Goal: Task Accomplishment & Management: Use online tool/utility

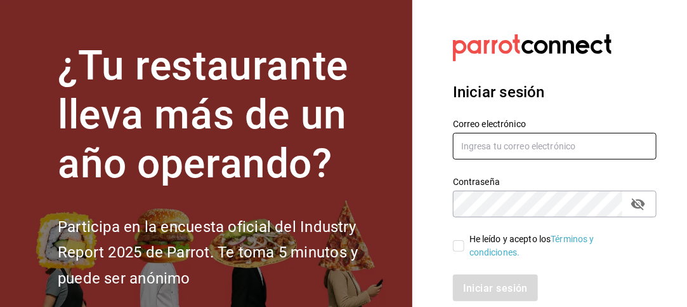
type input "[PERSON_NAME][EMAIL_ADDRESS][DOMAIN_NAME]"
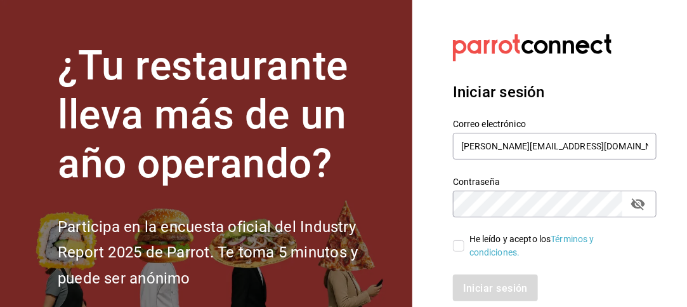
click at [463, 246] on input "He leído y acepto los Términos y condiciones." at bounding box center [458, 245] width 11 height 11
checkbox input "true"
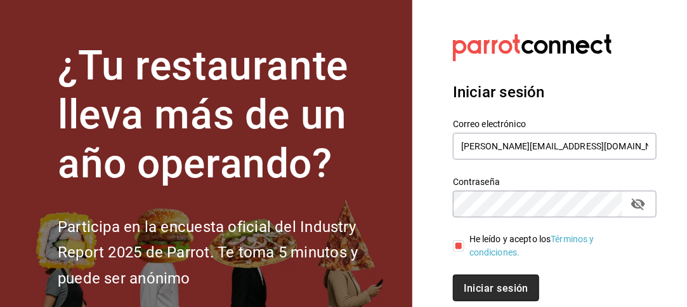
click at [485, 281] on button "Iniciar sesión" at bounding box center [496, 287] width 86 height 27
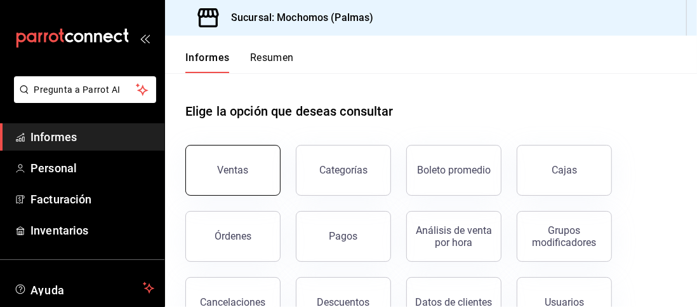
click at [242, 161] on button "Ventas" at bounding box center [232, 170] width 95 height 51
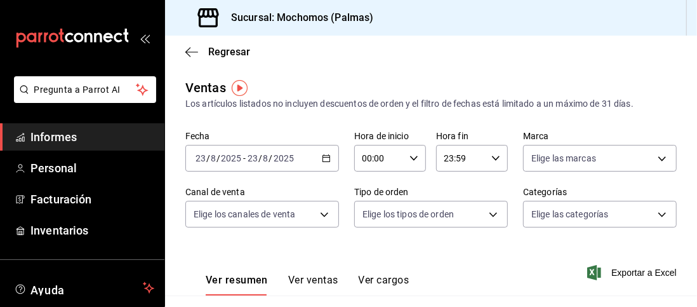
click at [323, 159] on icon "button" at bounding box center [326, 158] width 9 height 9
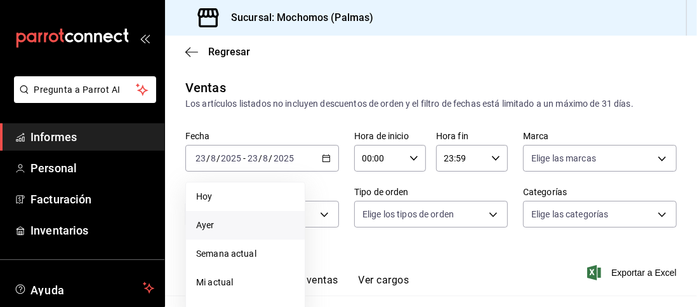
scroll to position [85, 0]
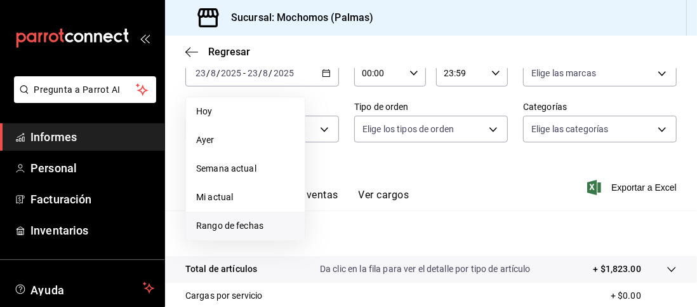
click at [230, 225] on font "Rango de fechas" at bounding box center [229, 225] width 67 height 10
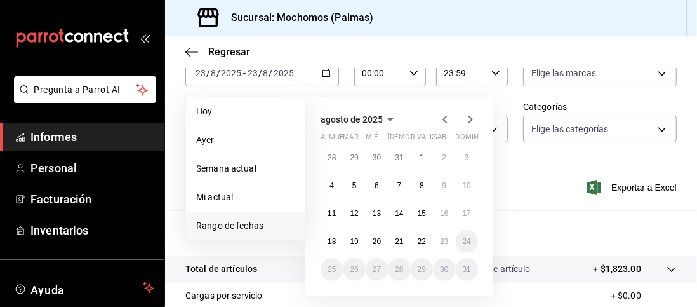
click at [251, 225] on font "Rango de fechas" at bounding box center [229, 225] width 67 height 10
click at [335, 239] on font "18" at bounding box center [331, 241] width 8 height 9
click at [445, 239] on font "23" at bounding box center [444, 241] width 8 height 9
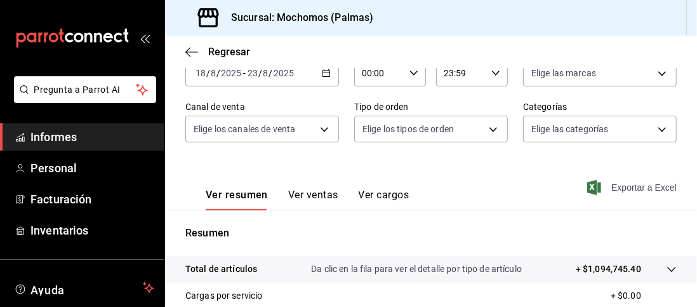
click at [619, 189] on font "Exportar a Excel" at bounding box center [643, 187] width 65 height 10
click at [190, 51] on icon "button" at bounding box center [191, 51] width 13 height 11
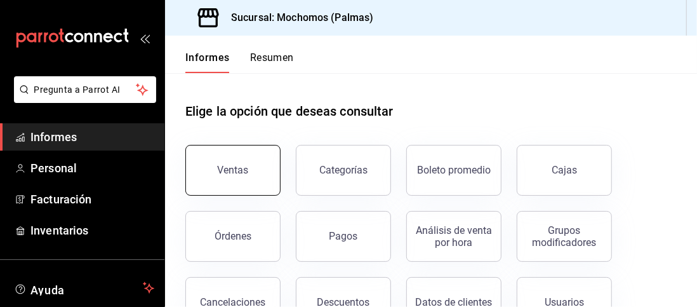
click at [242, 155] on button "Ventas" at bounding box center [232, 170] width 95 height 51
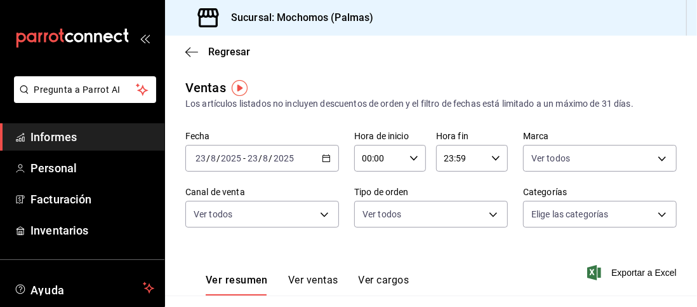
click at [323, 156] on icon "button" at bounding box center [326, 158] width 9 height 9
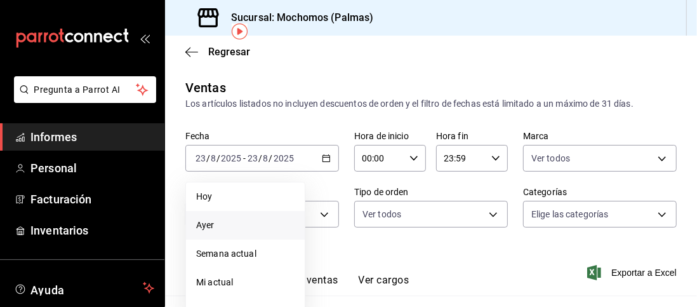
scroll to position [60, 0]
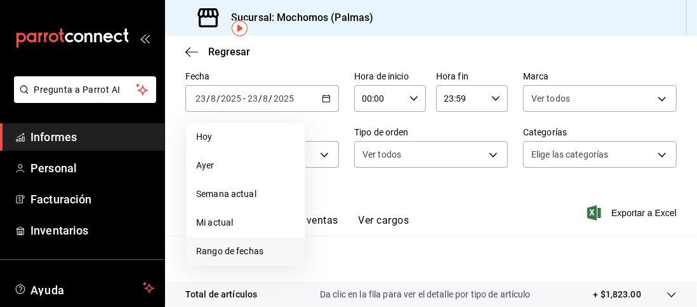
click at [242, 243] on li "Rango de fechas" at bounding box center [245, 251] width 119 height 29
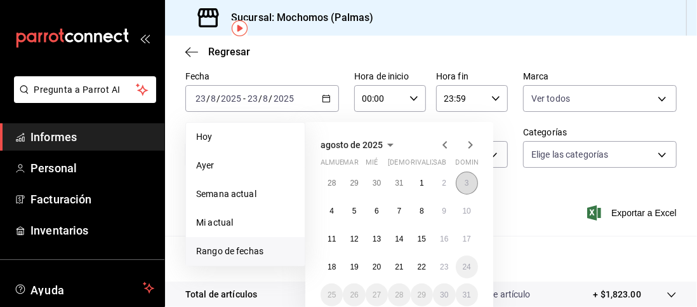
scroll to position [166, 0]
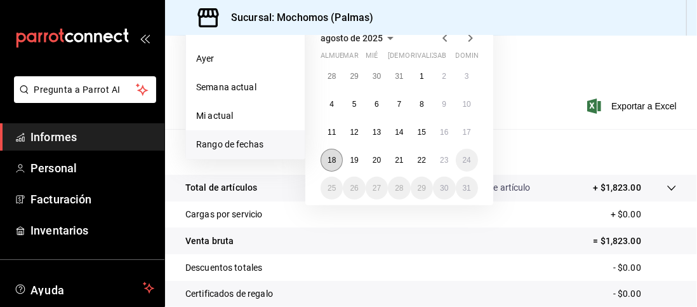
click at [332, 164] on font "18" at bounding box center [331, 159] width 8 height 9
click at [445, 166] on button "23" at bounding box center [444, 159] width 22 height 23
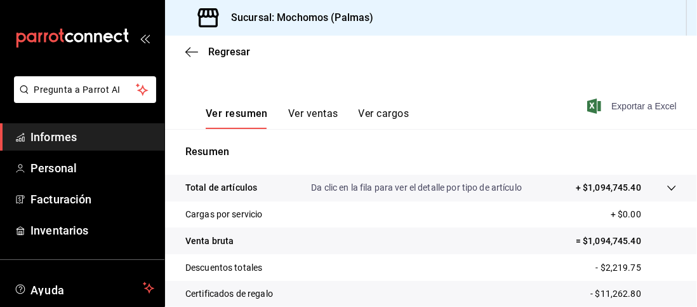
click at [611, 103] on font "Exportar a Excel" at bounding box center [643, 106] width 65 height 10
